Goal: Navigation & Orientation: Find specific page/section

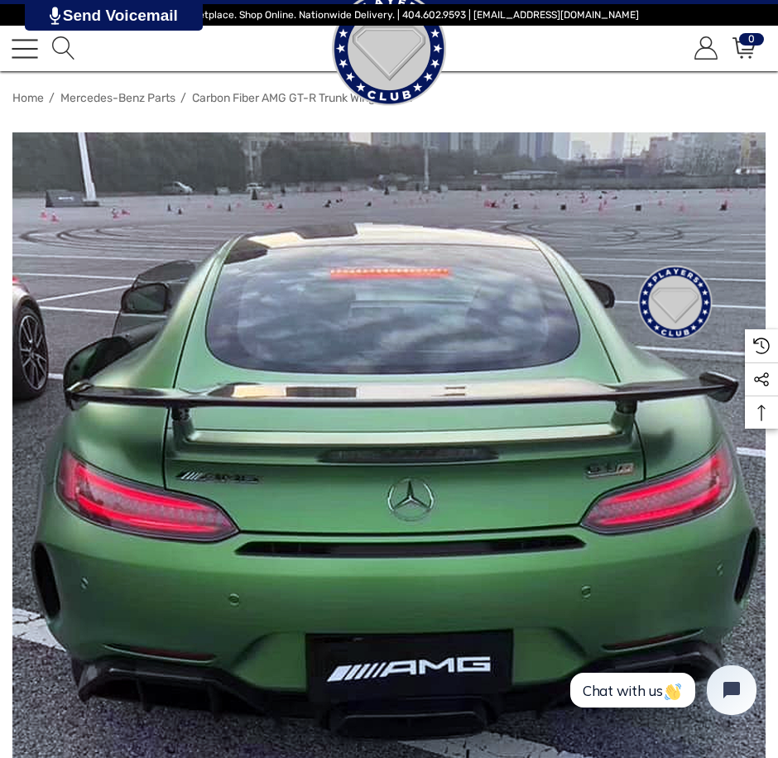
click at [125, 96] on span "Mercedes-Benz Parts" at bounding box center [117, 98] width 115 height 14
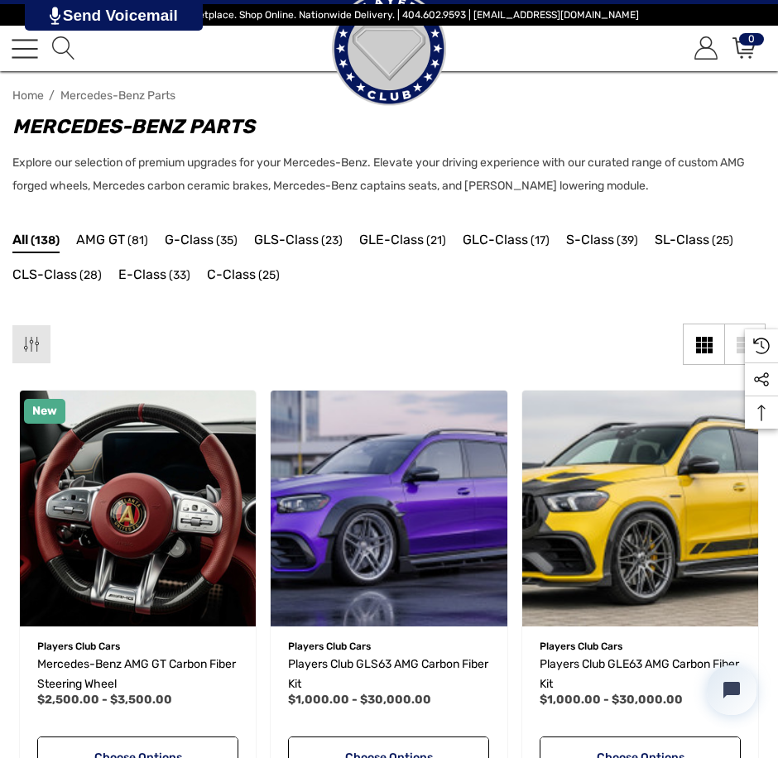
click at [131, 250] on span "(81)" at bounding box center [137, 241] width 21 height 22
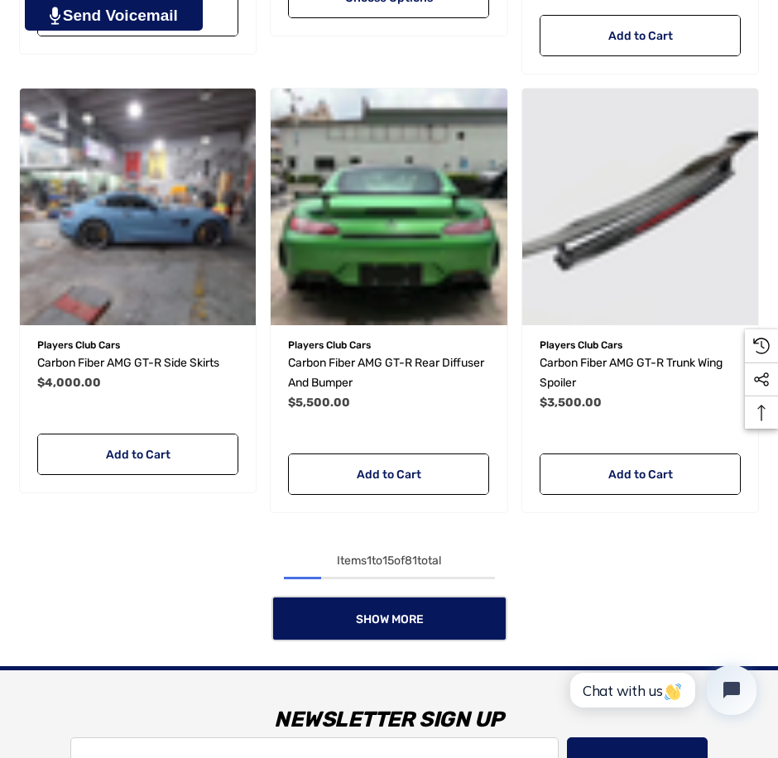
scroll to position [1931, 0]
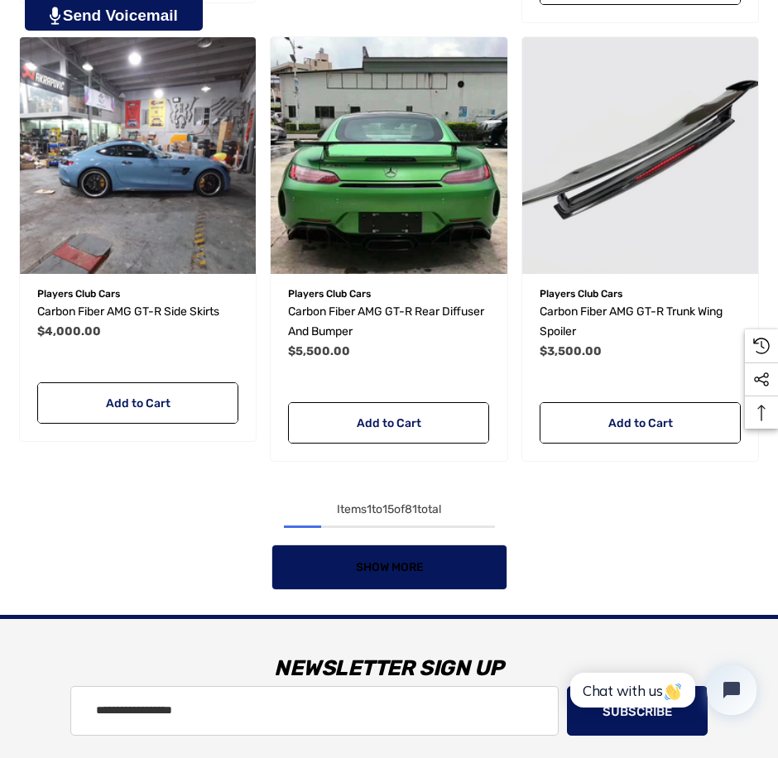
click at [401, 562] on span "Show More" at bounding box center [389, 567] width 68 height 14
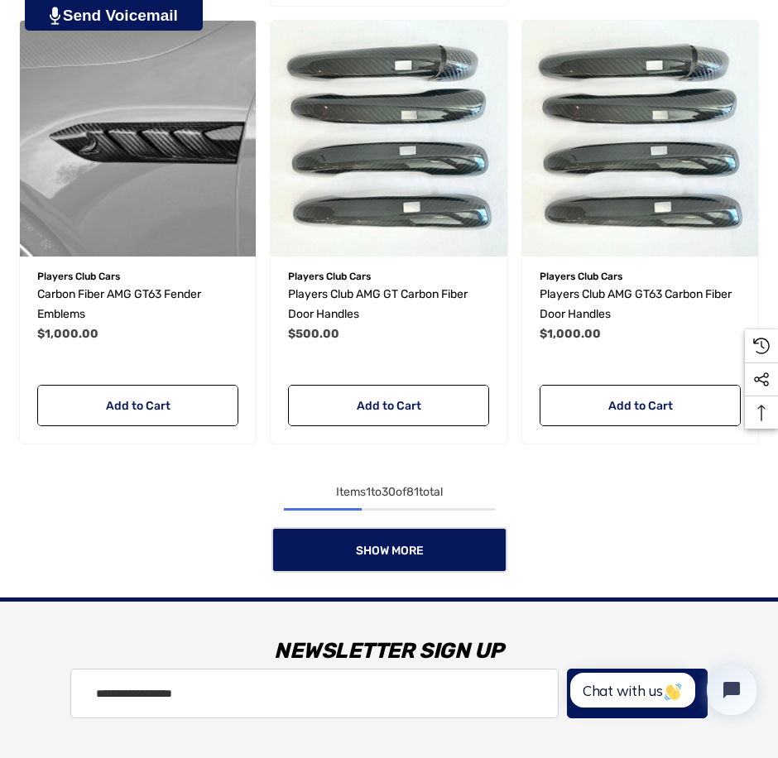
scroll to position [4415, 0]
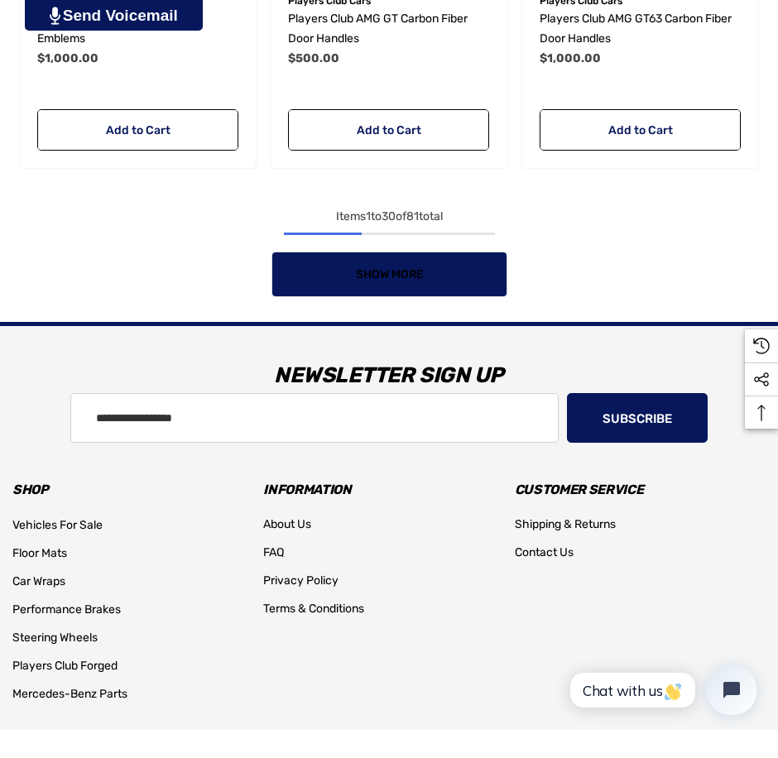
click at [499, 289] on link "Show More" at bounding box center [390, 275] width 236 height 46
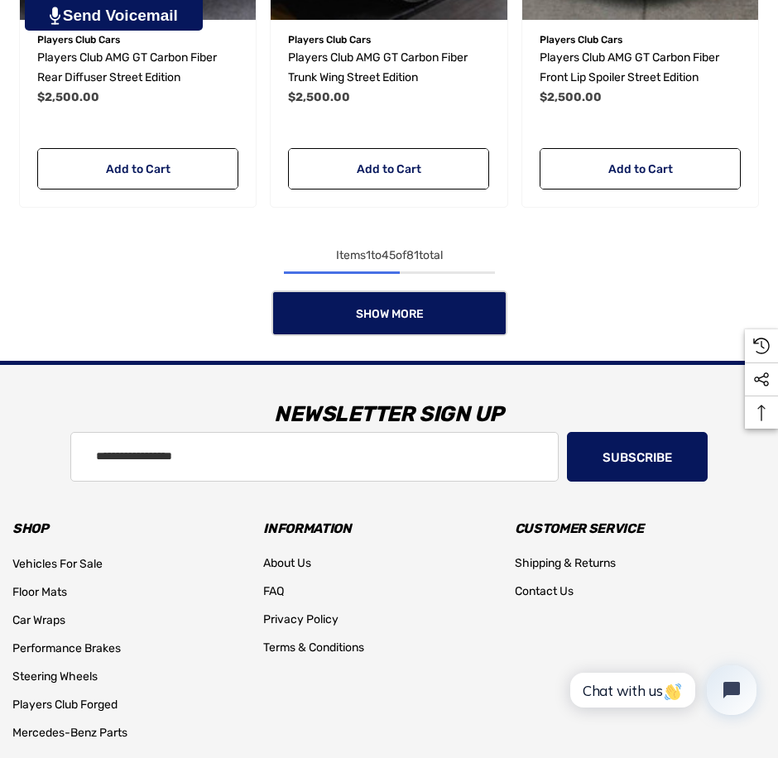
scroll to position [6623, 0]
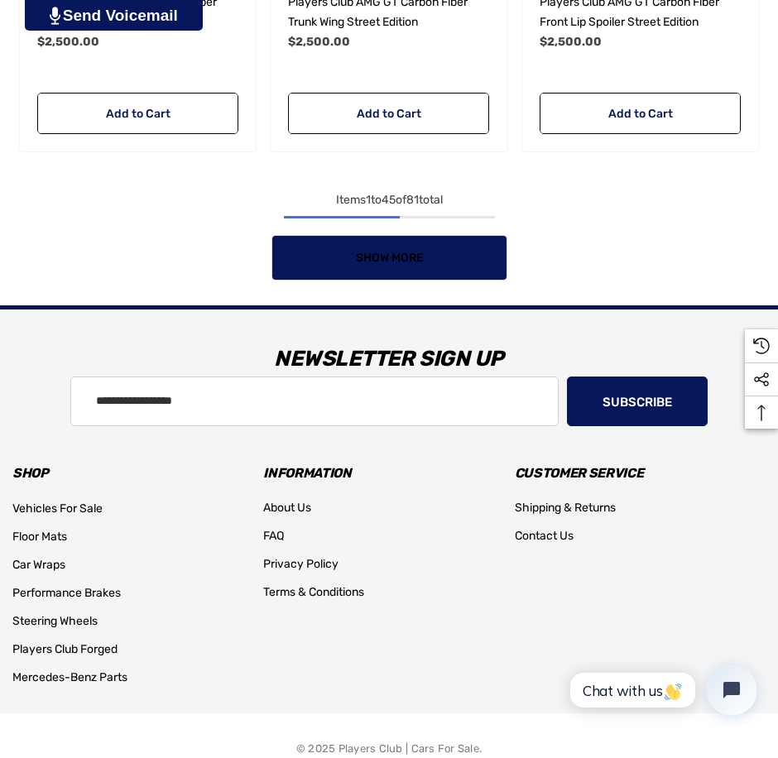
click at [503, 273] on link "Show More" at bounding box center [390, 258] width 236 height 46
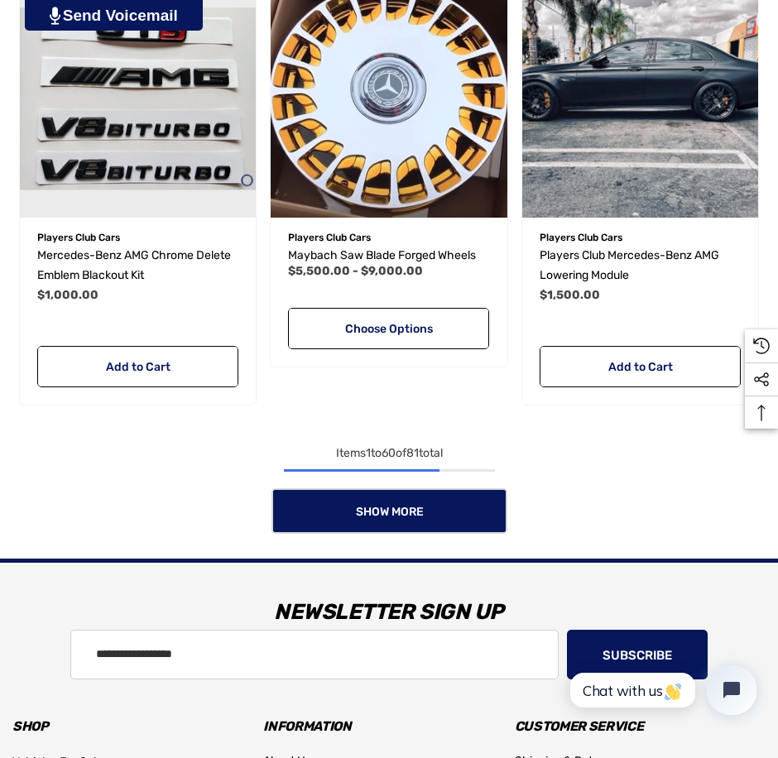
scroll to position [8554, 0]
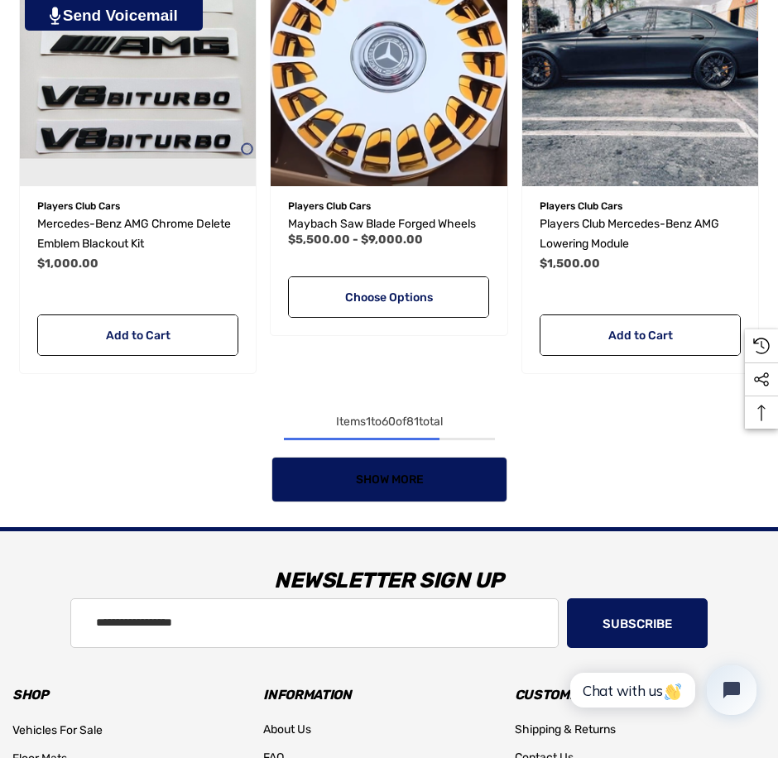
click at [479, 478] on link "Show More" at bounding box center [390, 480] width 236 height 46
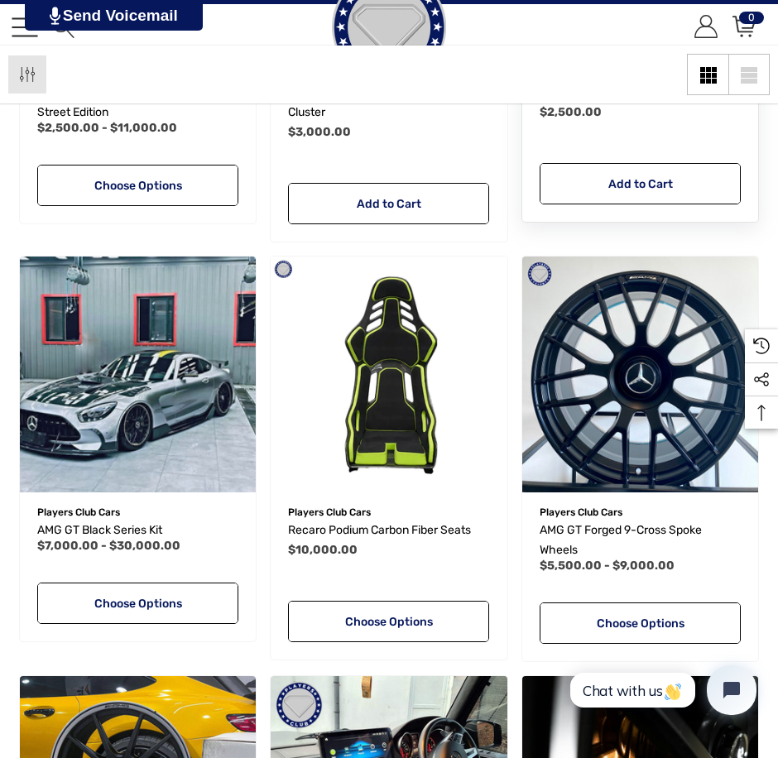
scroll to position [9659, 0]
